Goal: Transaction & Acquisition: Obtain resource

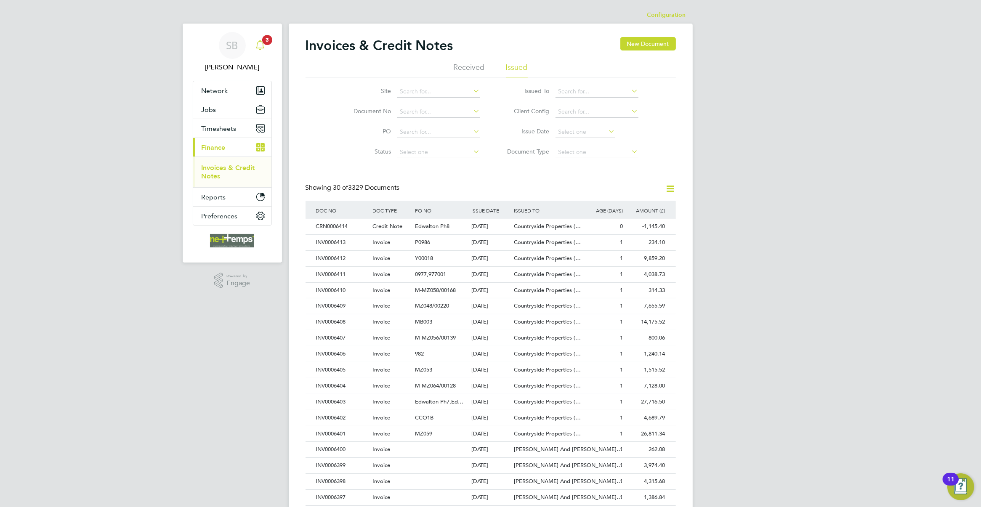
click at [268, 39] on span "3" at bounding box center [267, 40] width 10 height 10
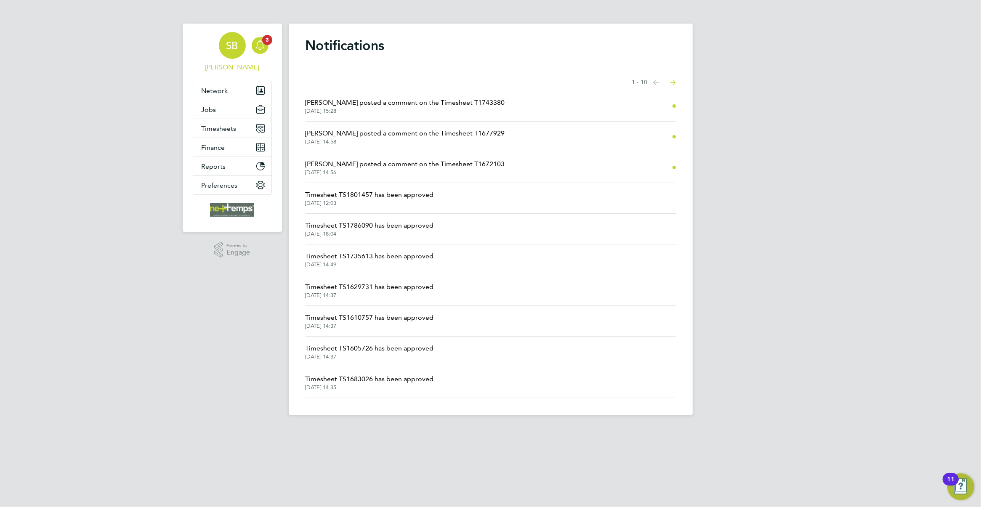
click at [228, 49] on span "SB" at bounding box center [232, 45] width 12 height 11
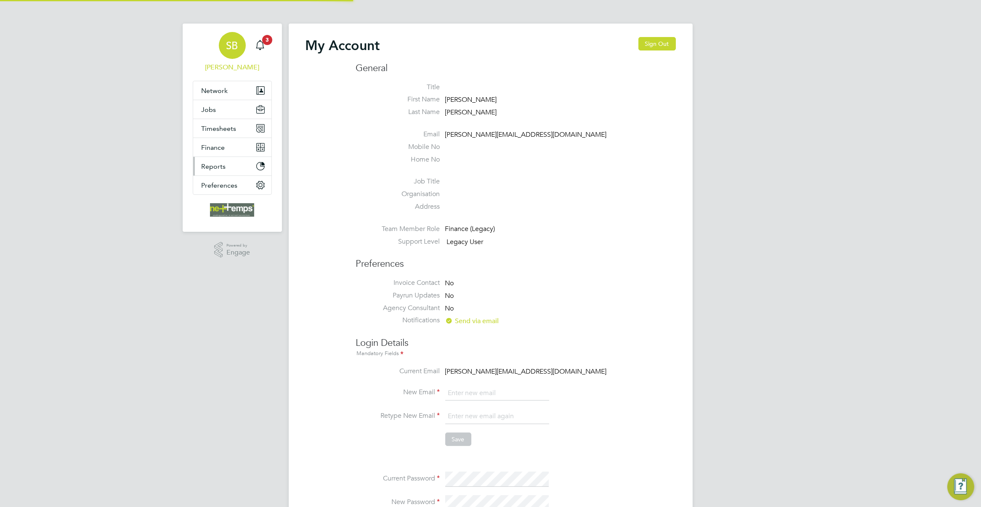
type input "[PERSON_NAME][EMAIL_ADDRESS][DOMAIN_NAME]"
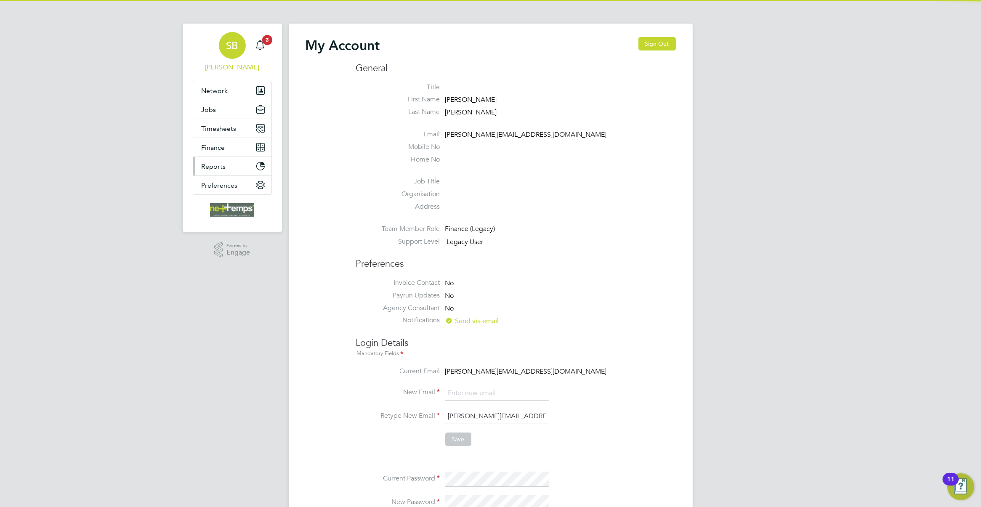
click at [213, 165] on span "Reports" at bounding box center [214, 166] width 24 height 8
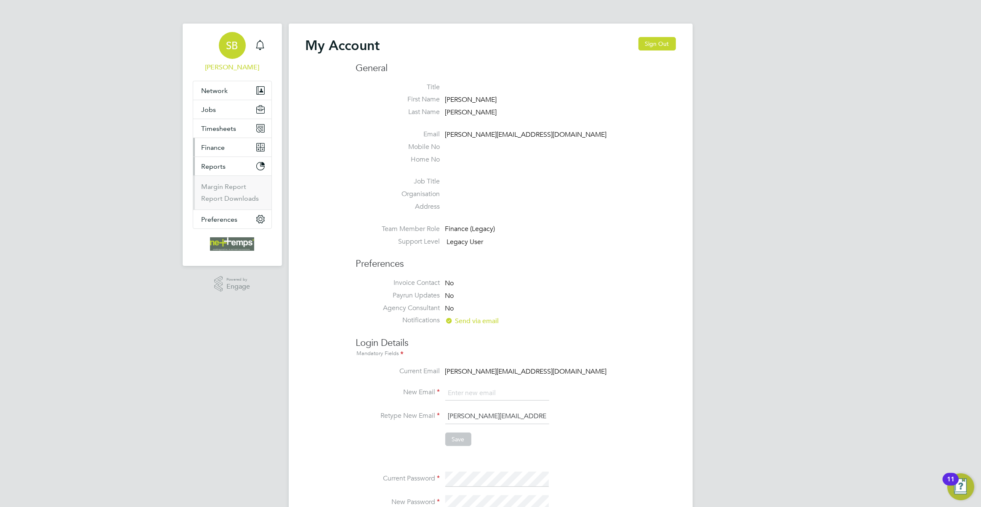
click at [222, 151] on span "Finance" at bounding box center [214, 147] width 24 height 8
click at [228, 165] on link "Invoices & Credit Notes" at bounding box center [228, 172] width 53 height 16
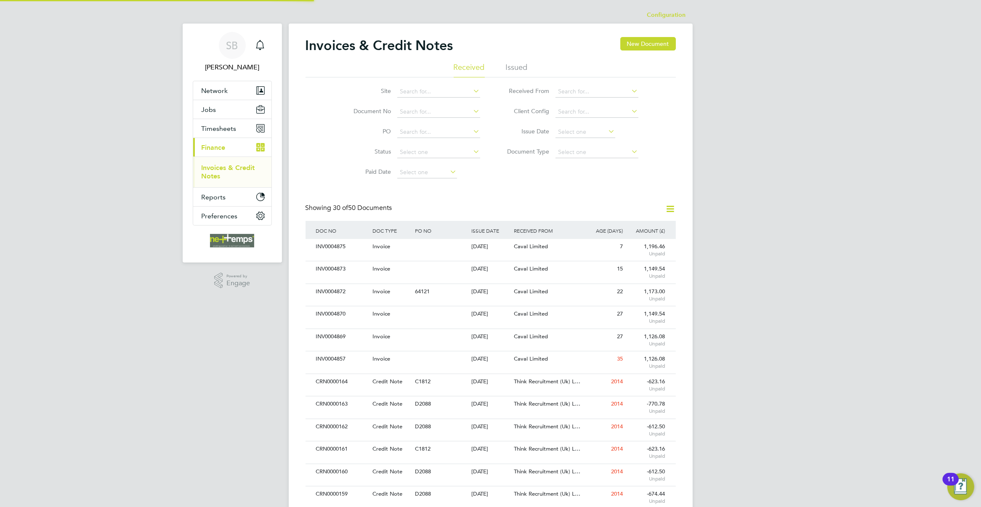
click at [512, 73] on li "Issued" at bounding box center [517, 69] width 22 height 15
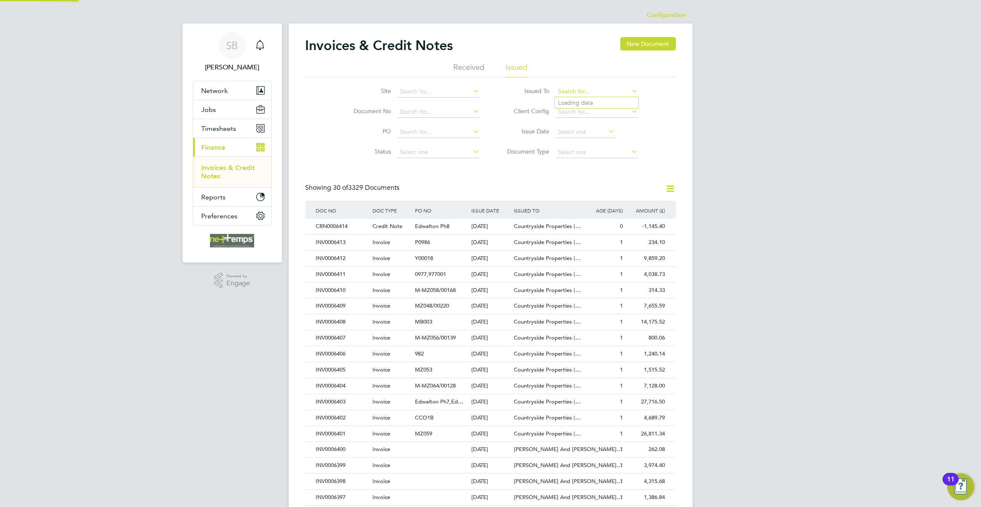
click at [578, 93] on input at bounding box center [596, 92] width 83 height 12
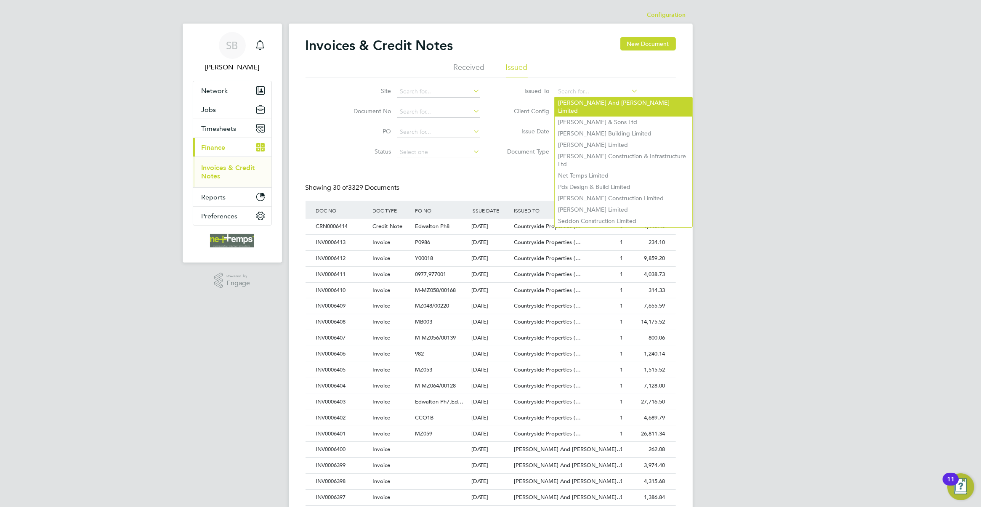
click at [594, 100] on li "[PERSON_NAME] And [PERSON_NAME] Limited" at bounding box center [623, 106] width 137 height 19
type input "[PERSON_NAME] And [PERSON_NAME] Limited"
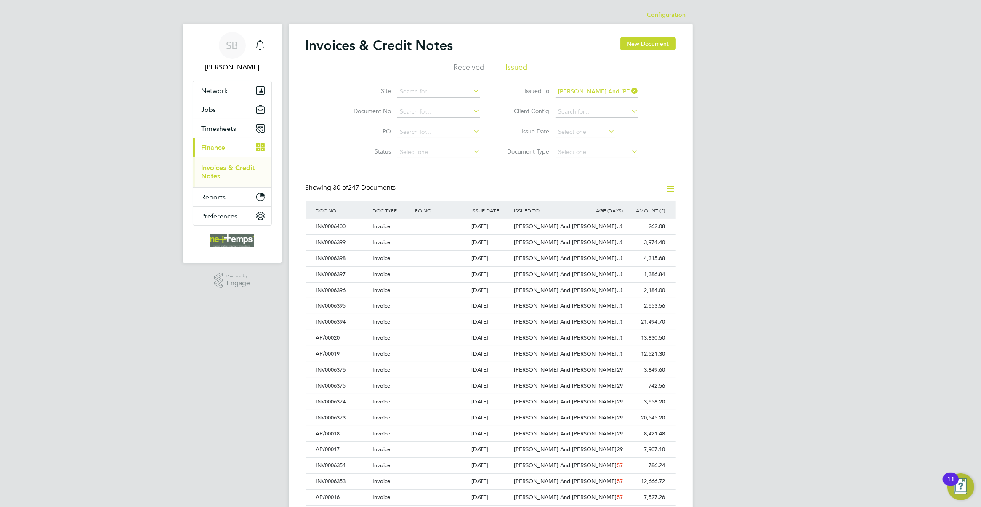
click at [672, 187] on icon at bounding box center [670, 188] width 11 height 11
click at [636, 207] on li "Download invoices" at bounding box center [635, 209] width 80 height 12
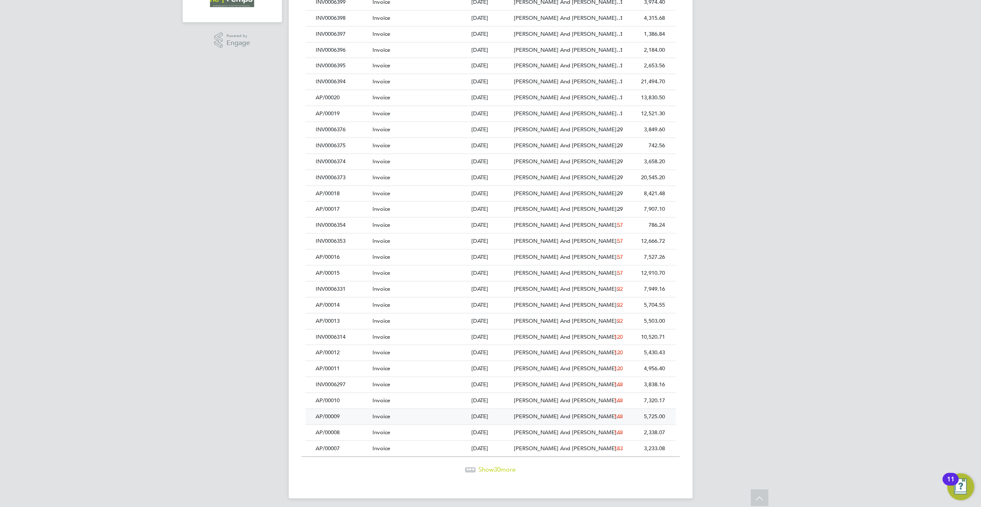
scroll to position [4, 4]
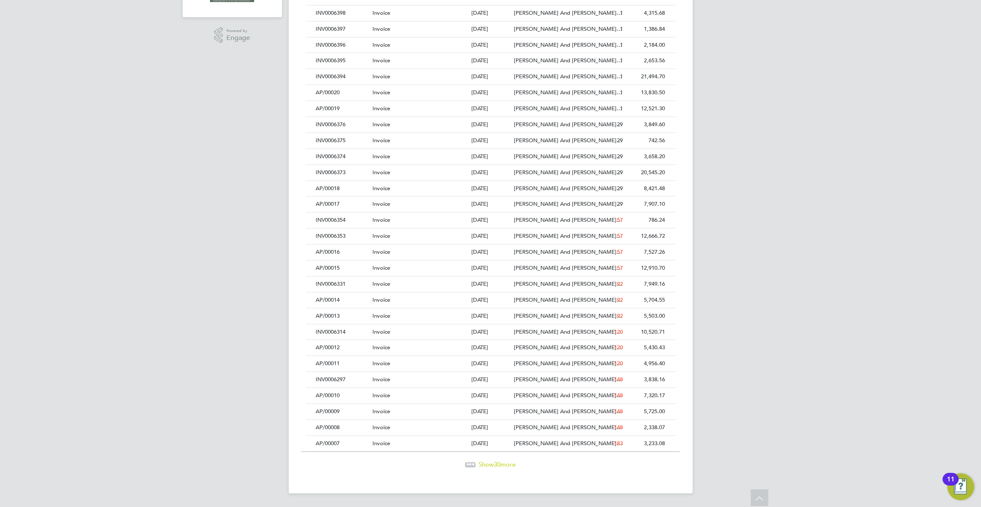
click at [495, 465] on span "30" at bounding box center [497, 464] width 7 height 8
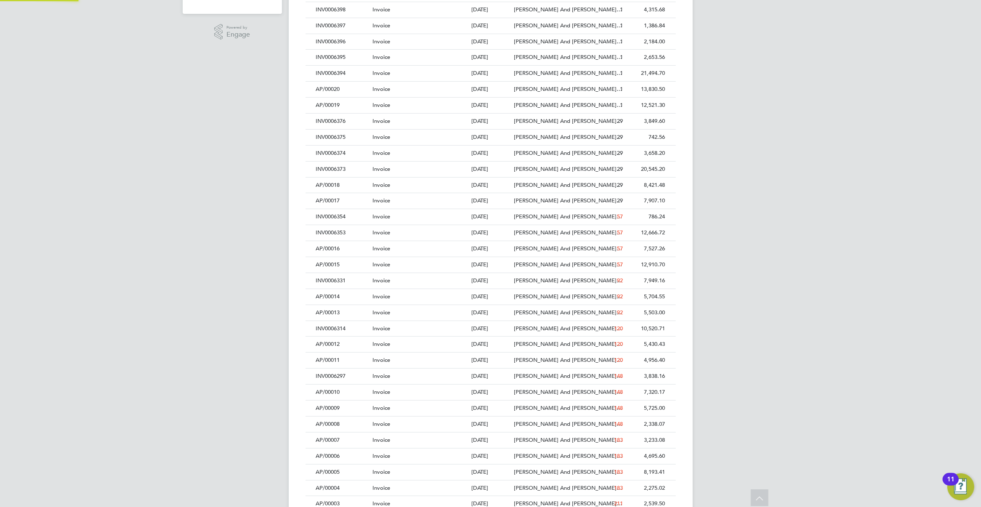
click at [495, 464] on div "[DATE]" at bounding box center [490, 457] width 42 height 16
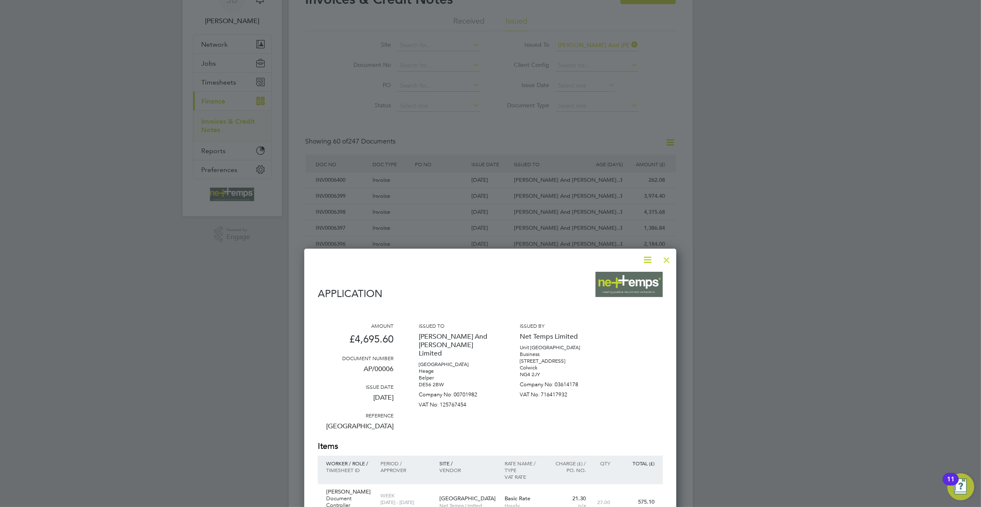
click at [666, 262] on div at bounding box center [666, 257] width 15 height 15
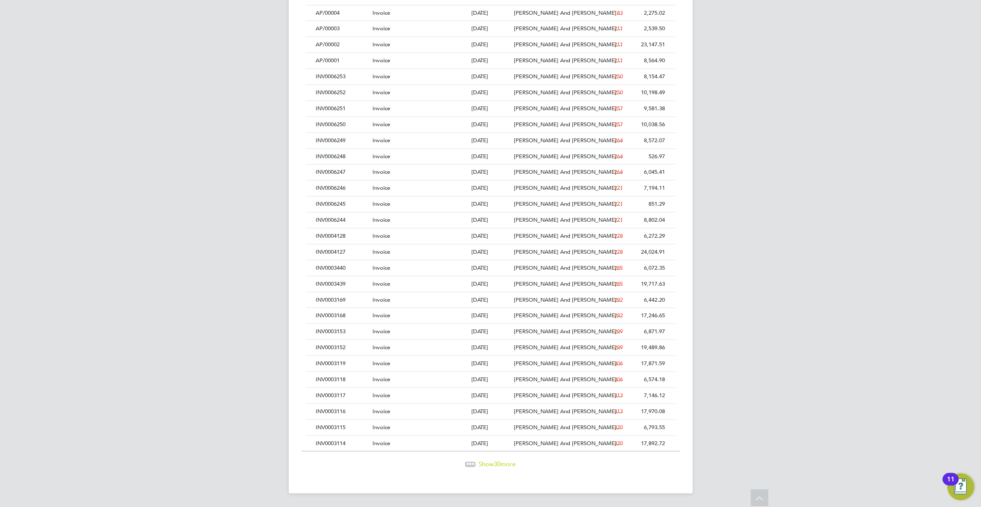
click at [494, 464] on span "30" at bounding box center [497, 464] width 7 height 8
click at [506, 464] on span "Show 30 more" at bounding box center [497, 464] width 37 height 8
click at [503, 463] on span "Show 30 more" at bounding box center [497, 464] width 37 height 8
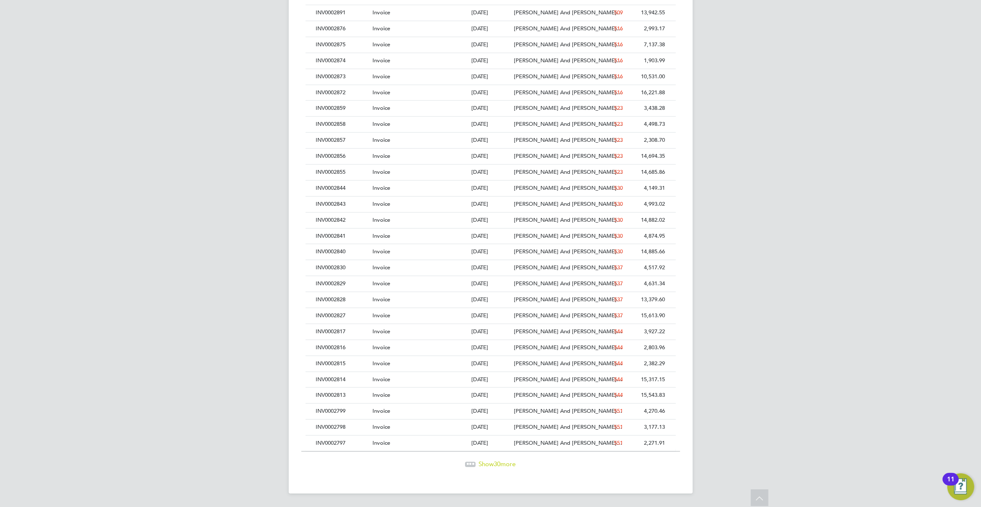
click at [503, 463] on span "Show 30 more" at bounding box center [497, 464] width 37 height 8
click at [499, 464] on span "Show 7 more" at bounding box center [497, 464] width 34 height 8
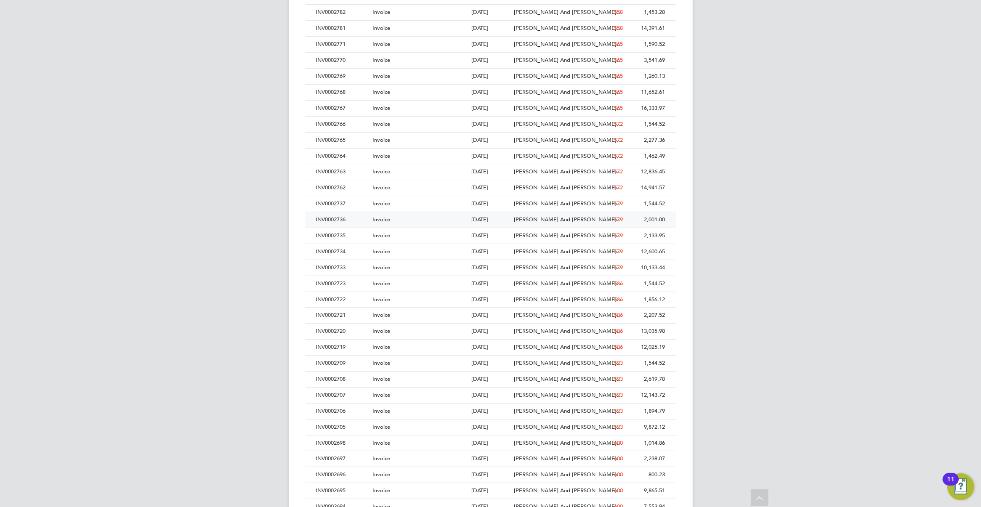
scroll to position [4, 4]
click at [508, 289] on div "[DATE]" at bounding box center [490, 283] width 42 height 16
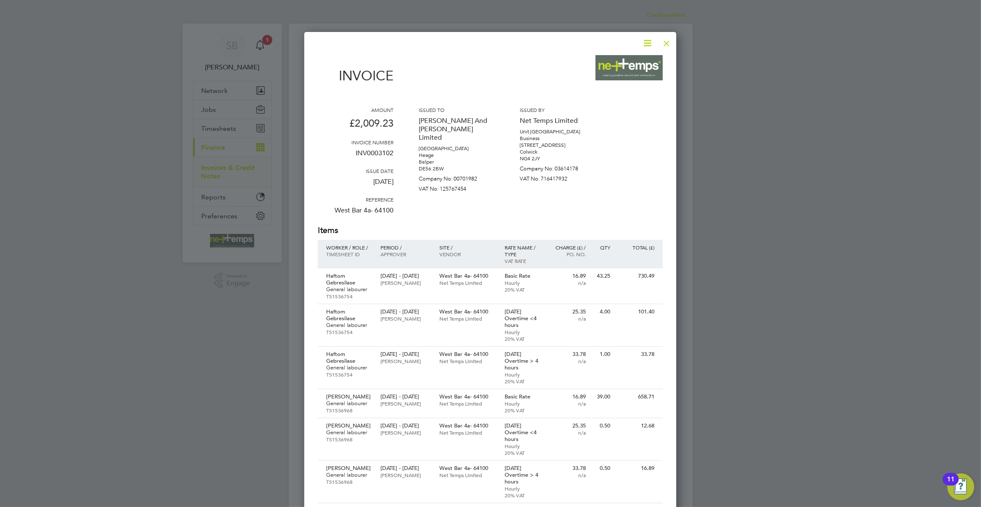
click at [646, 45] on icon at bounding box center [647, 43] width 11 height 11
click at [613, 62] on li "Download Invoice" at bounding box center [621, 63] width 58 height 12
click at [665, 43] on div at bounding box center [666, 41] width 15 height 15
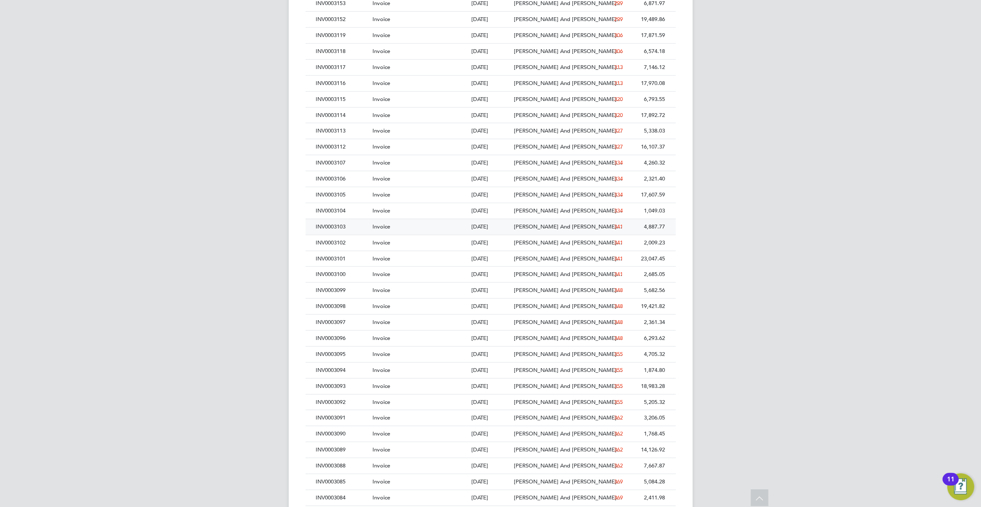
click at [459, 235] on div at bounding box center [441, 227] width 56 height 16
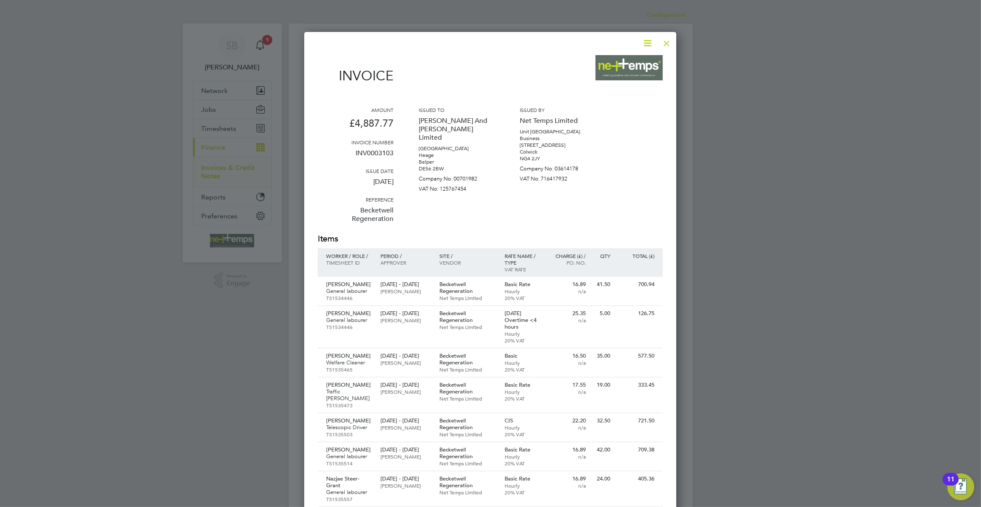
click at [668, 38] on div at bounding box center [666, 41] width 15 height 15
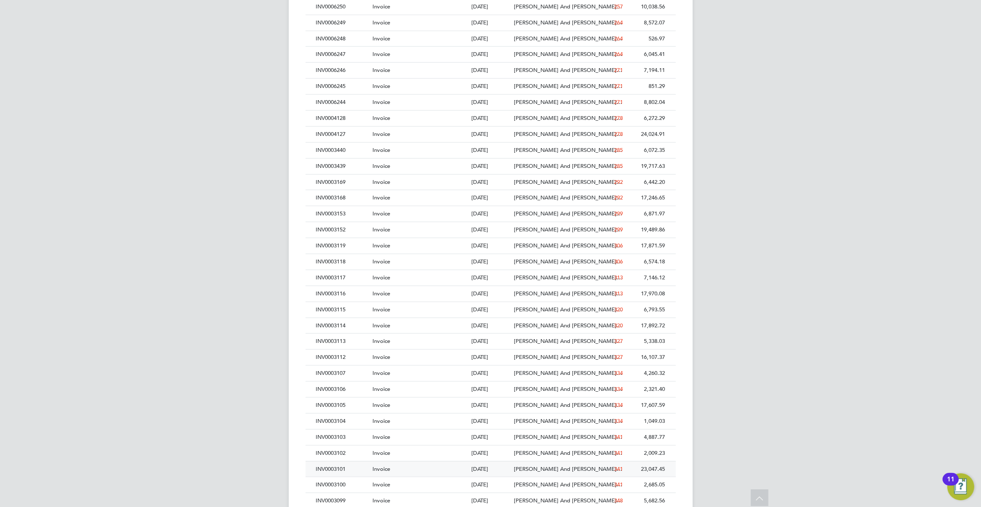
click at [433, 473] on div at bounding box center [441, 470] width 56 height 16
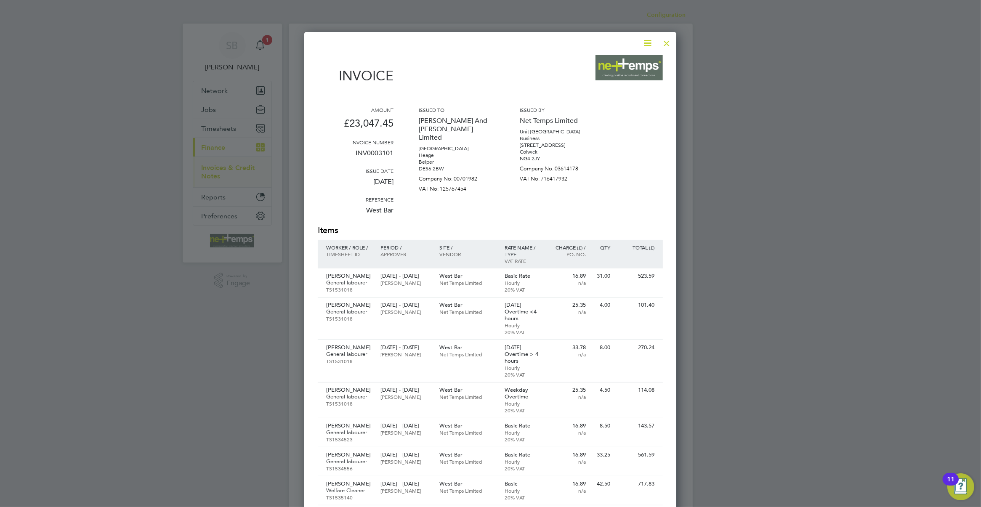
click at [648, 45] on icon at bounding box center [647, 43] width 11 height 11
click at [628, 61] on li "Download Invoice" at bounding box center [621, 63] width 58 height 12
click at [665, 43] on div at bounding box center [666, 41] width 15 height 15
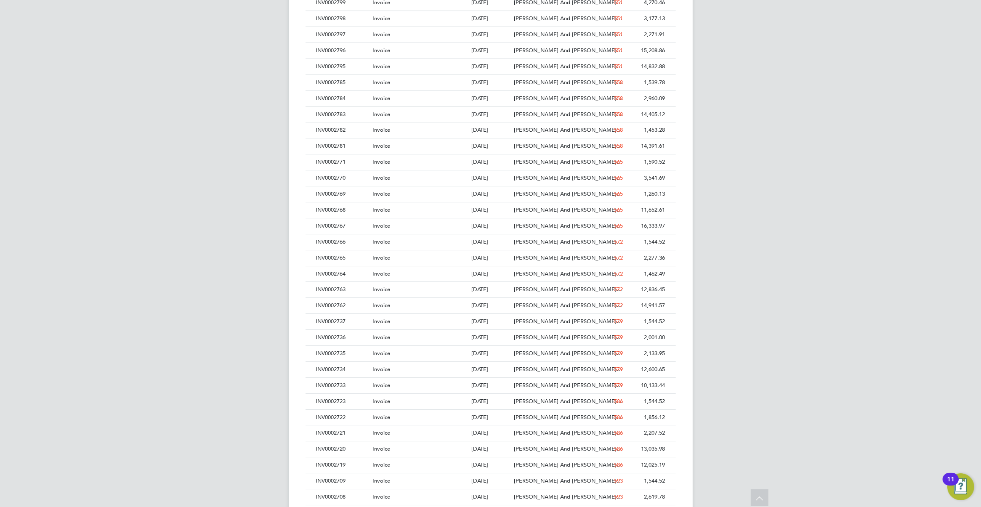
scroll to position [3706, 0]
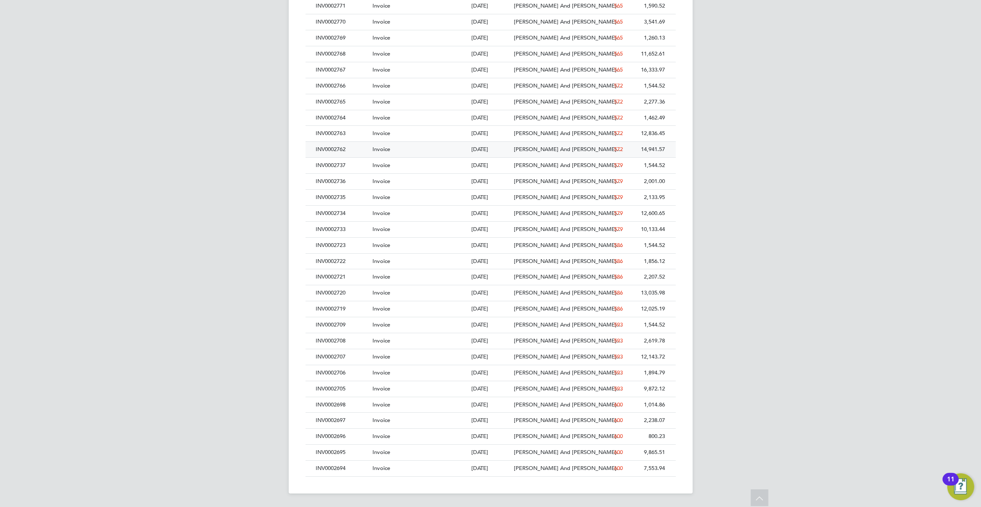
click at [350, 157] on div "INV0002762" at bounding box center [342, 150] width 56 height 16
click at [633, 157] on div "14,941.57" at bounding box center [646, 150] width 42 height 16
click at [603, 221] on div "579" at bounding box center [603, 214] width 42 height 16
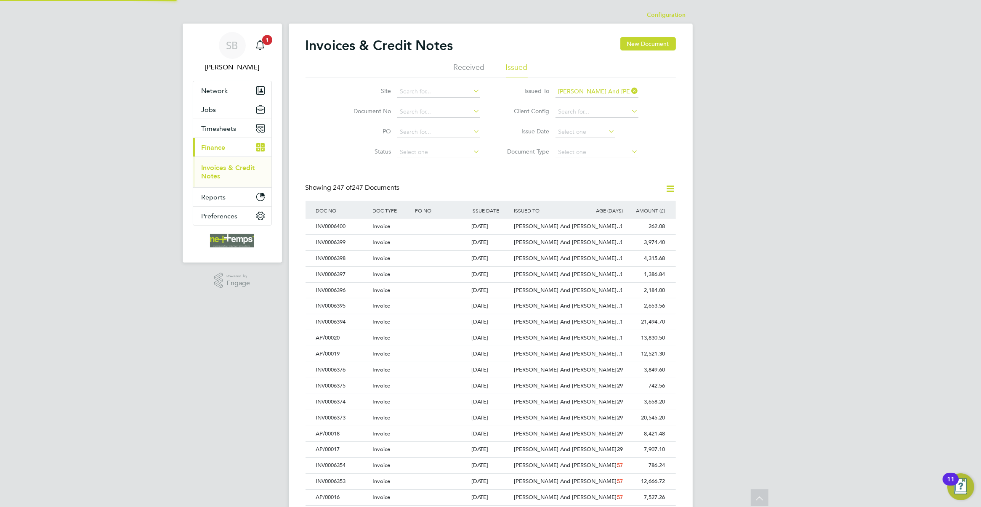
scroll to position [4, 4]
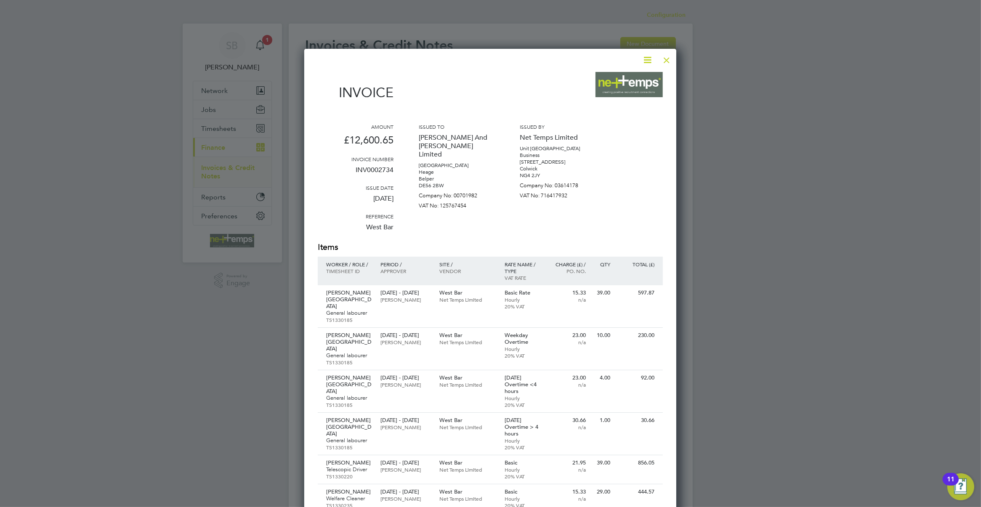
click at [649, 60] on icon at bounding box center [647, 60] width 11 height 11
click at [663, 60] on div at bounding box center [666, 57] width 15 height 15
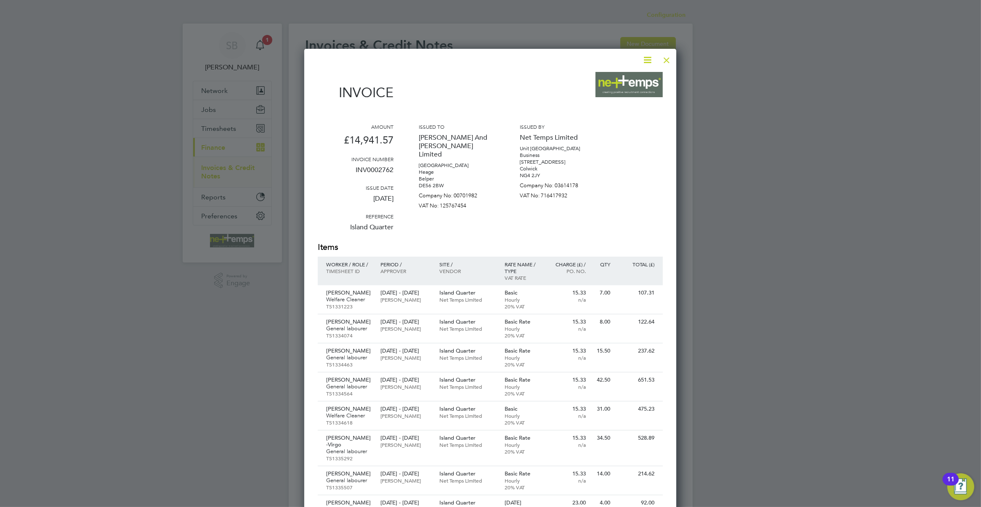
click at [667, 60] on div at bounding box center [666, 57] width 15 height 15
click at [665, 58] on div at bounding box center [666, 57] width 15 height 15
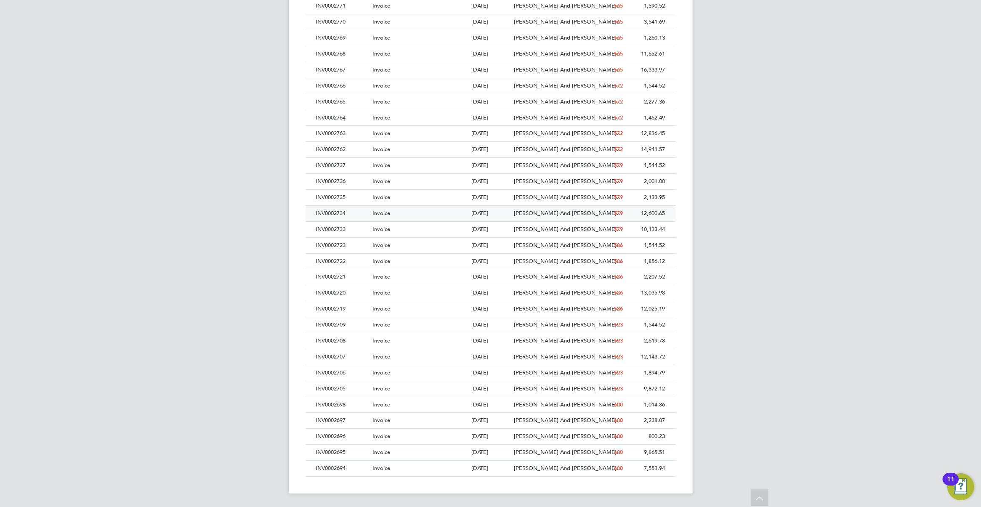
click at [531, 212] on span "[PERSON_NAME] And [PERSON_NAME]…" at bounding box center [568, 213] width 108 height 7
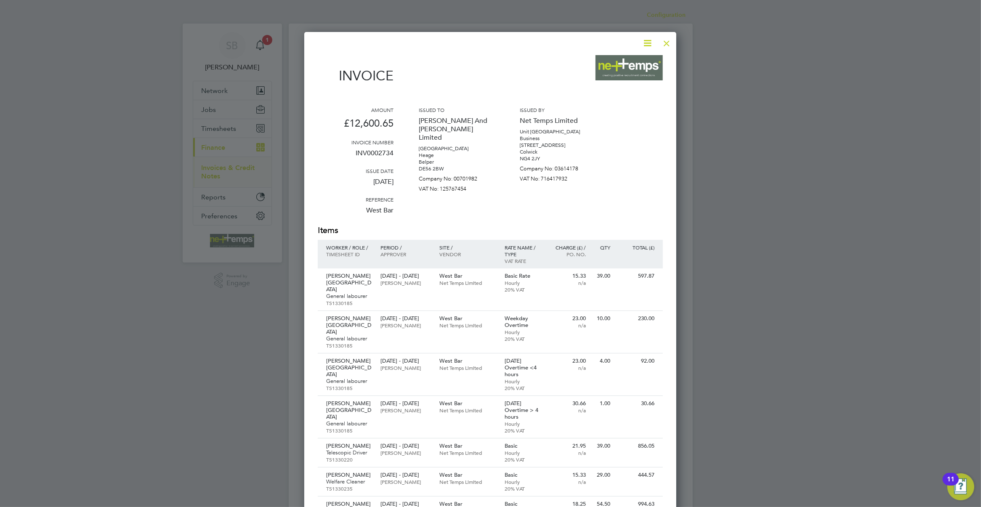
click at [647, 41] on icon at bounding box center [647, 43] width 11 height 11
click at [619, 62] on li "Download Invoice" at bounding box center [621, 63] width 58 height 12
click at [663, 43] on div at bounding box center [666, 41] width 15 height 15
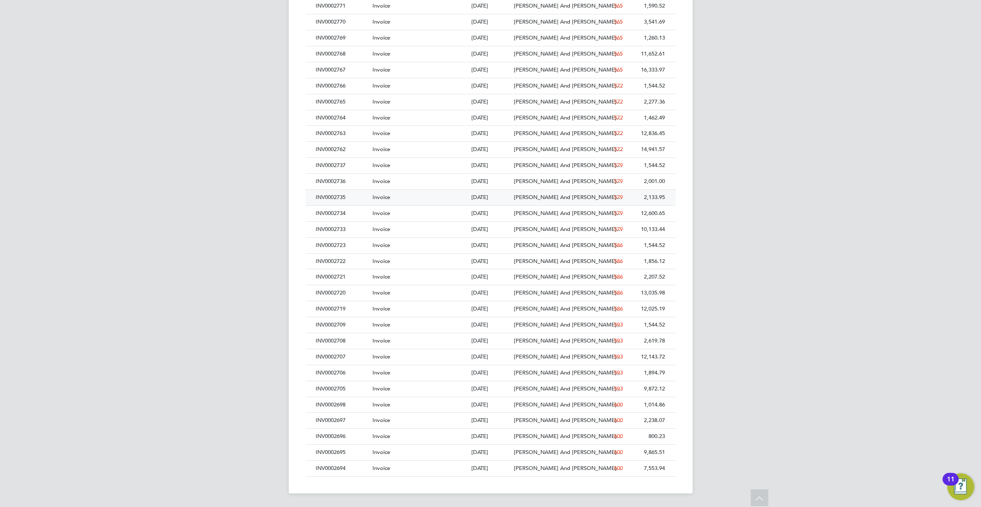
click at [485, 194] on div "[DATE]" at bounding box center [490, 198] width 42 height 16
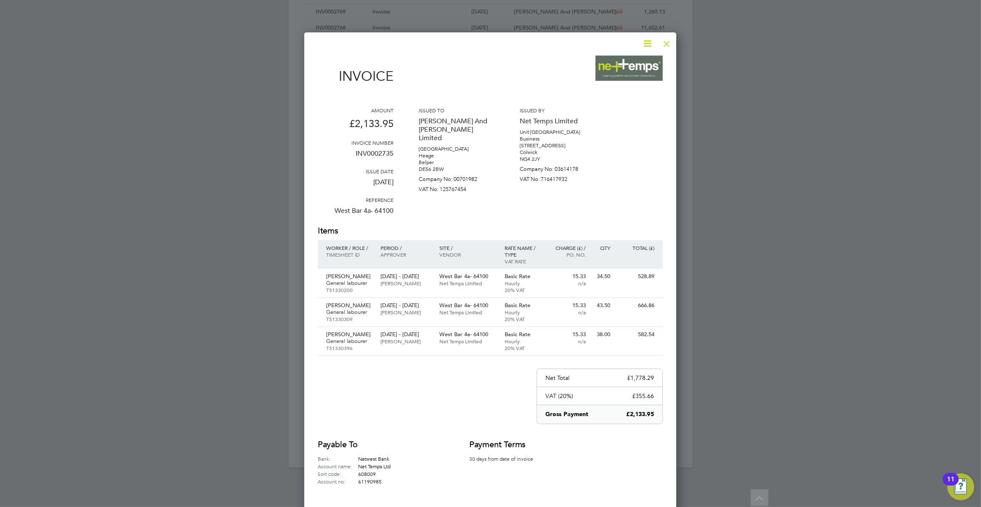
click at [645, 45] on icon at bounding box center [647, 43] width 11 height 11
click at [621, 64] on li "Download Invoice" at bounding box center [621, 64] width 58 height 12
click at [665, 42] on div at bounding box center [666, 41] width 15 height 15
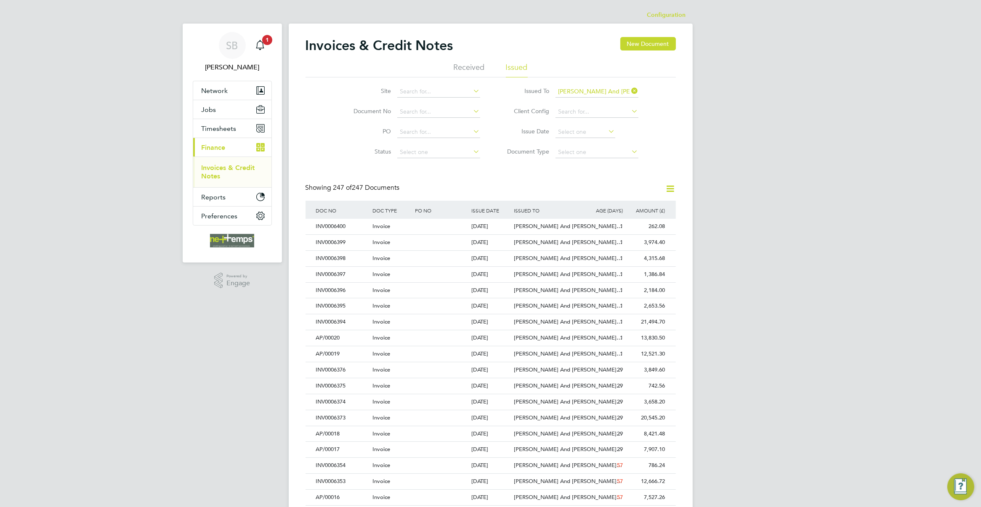
scroll to position [3706, 0]
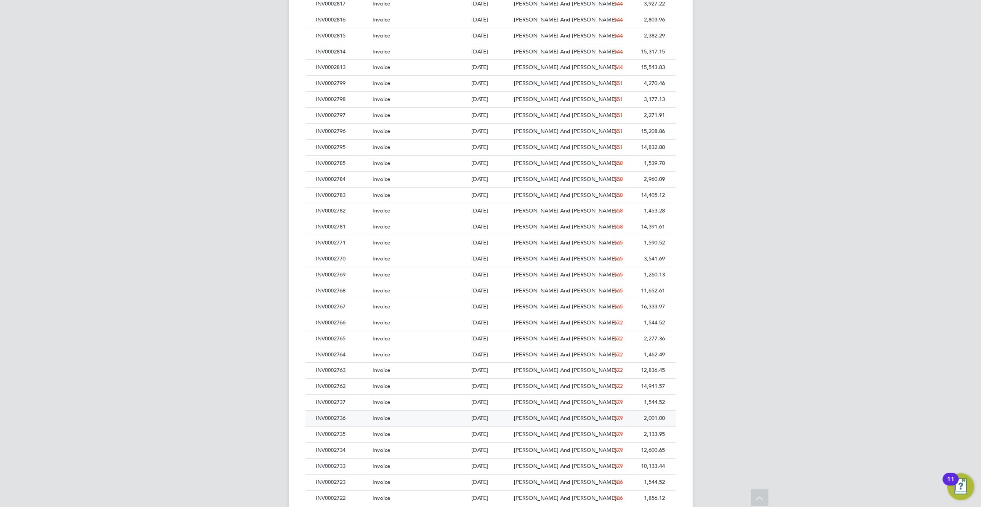
scroll to position [3653, 0]
